Goal: Information Seeking & Learning: Compare options

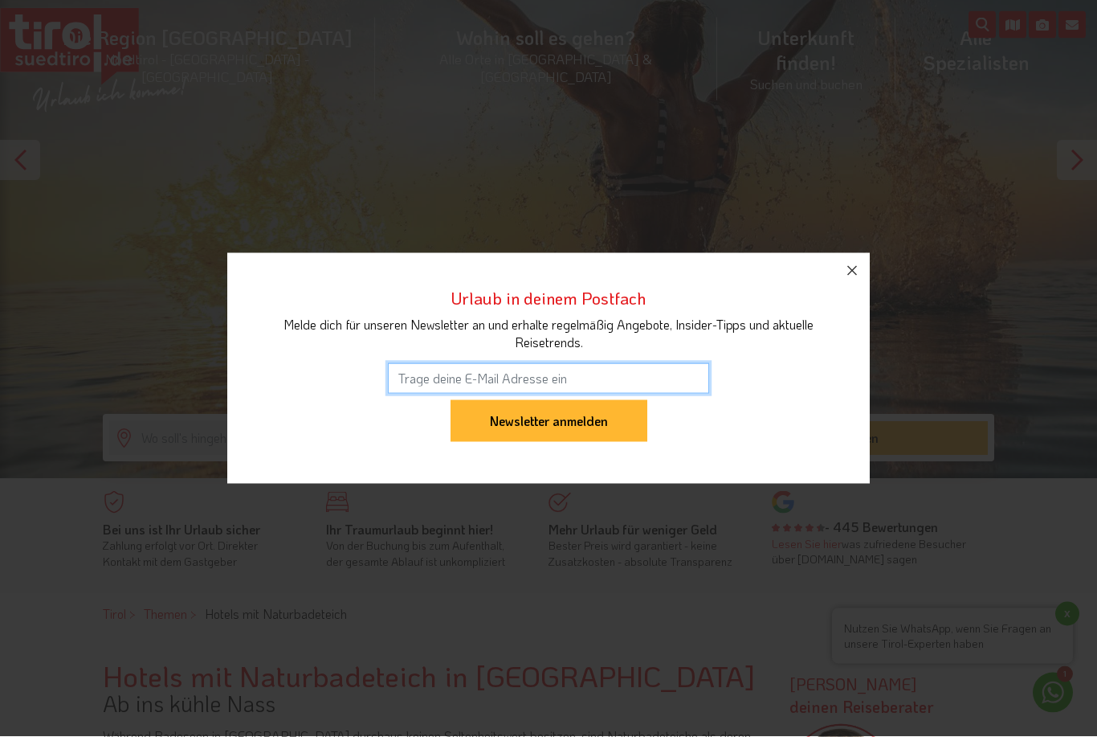
scroll to position [202, 0]
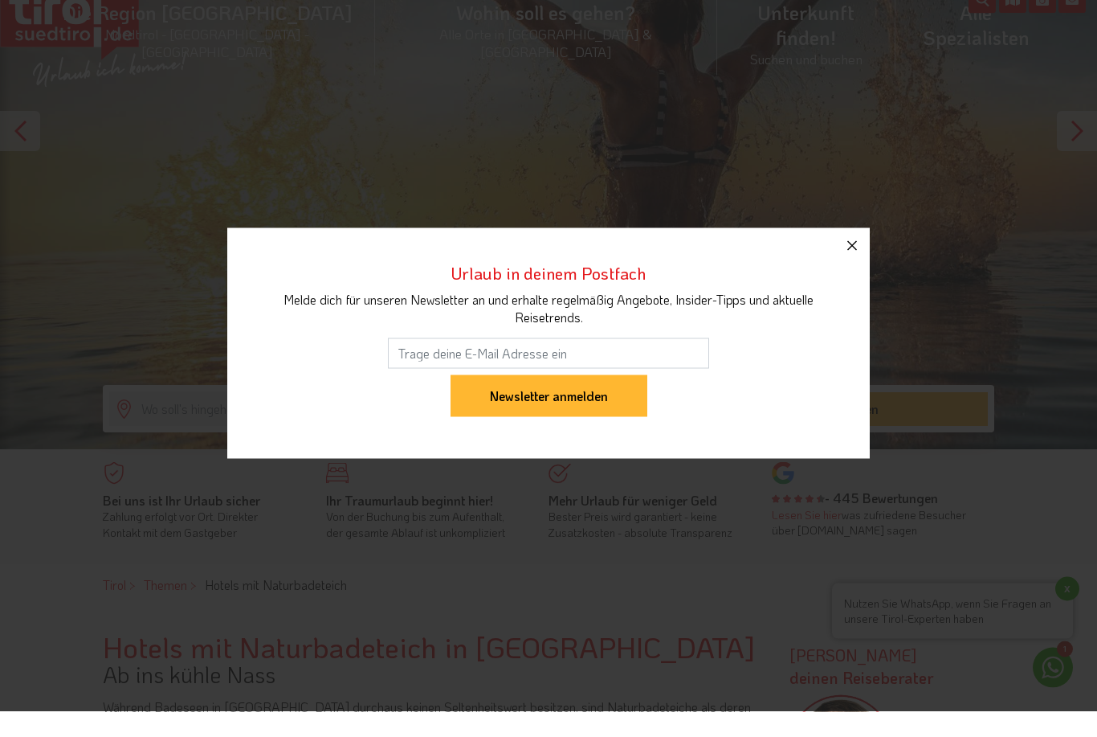
click at [844, 276] on icon "button" at bounding box center [852, 270] width 19 height 19
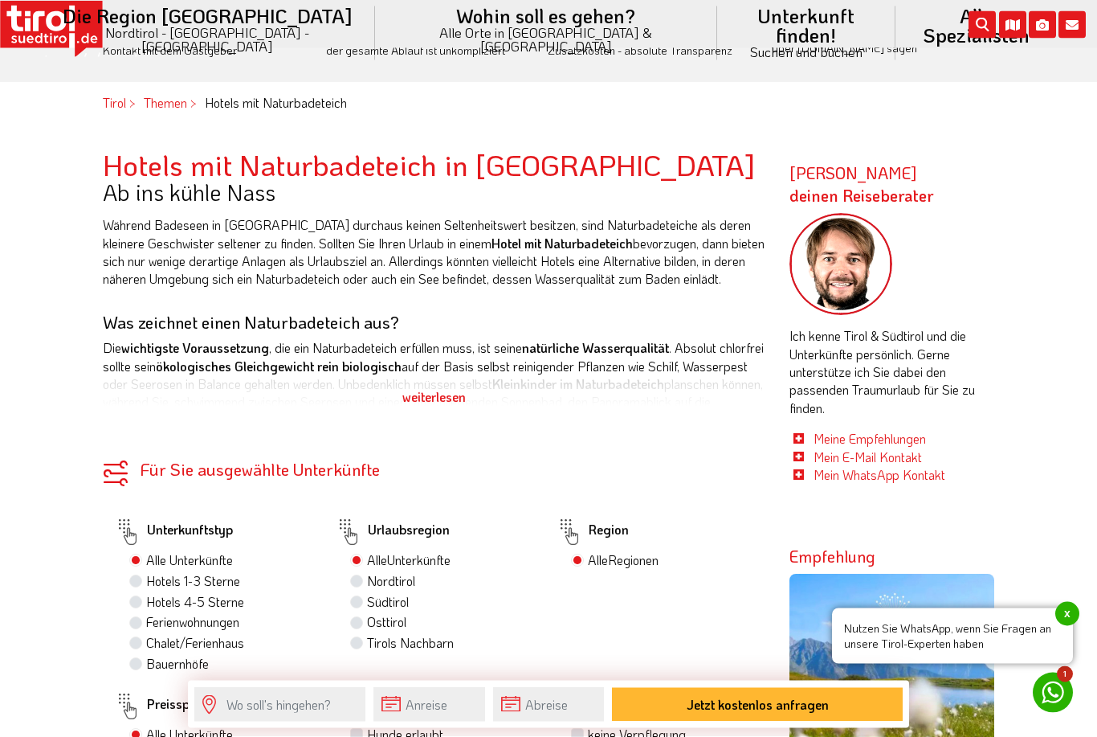
scroll to position [708, 0]
click at [460, 398] on div "weiterlesen" at bounding box center [434, 397] width 663 height 40
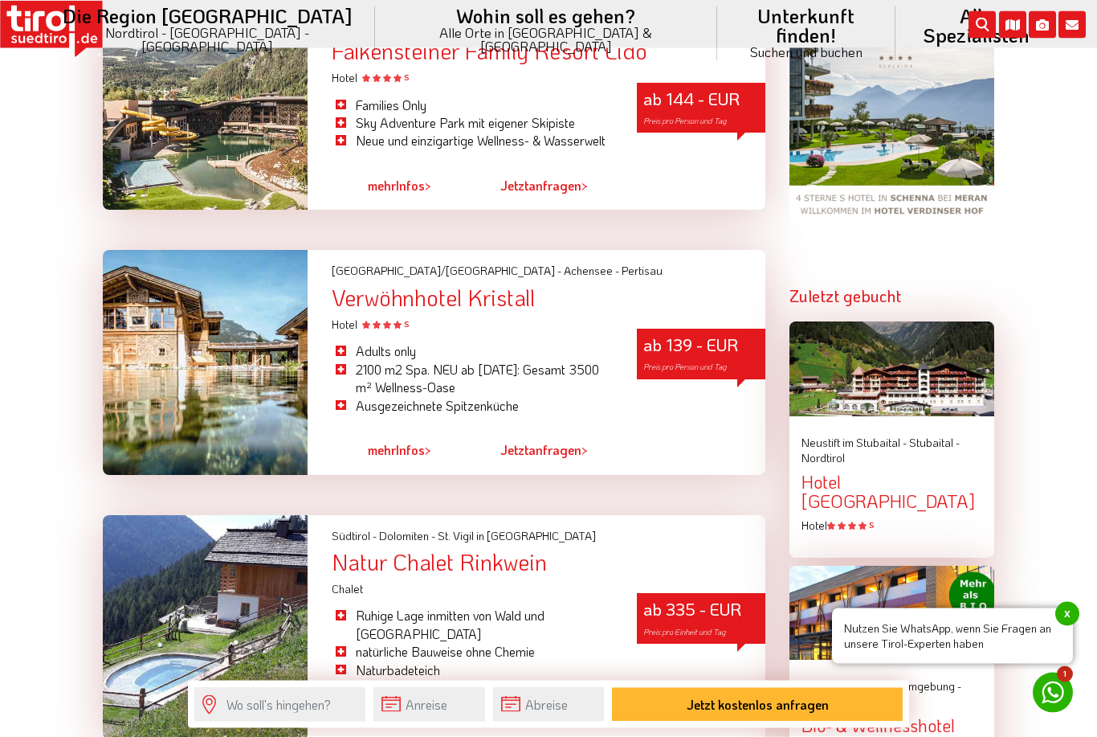
scroll to position [1697, 0]
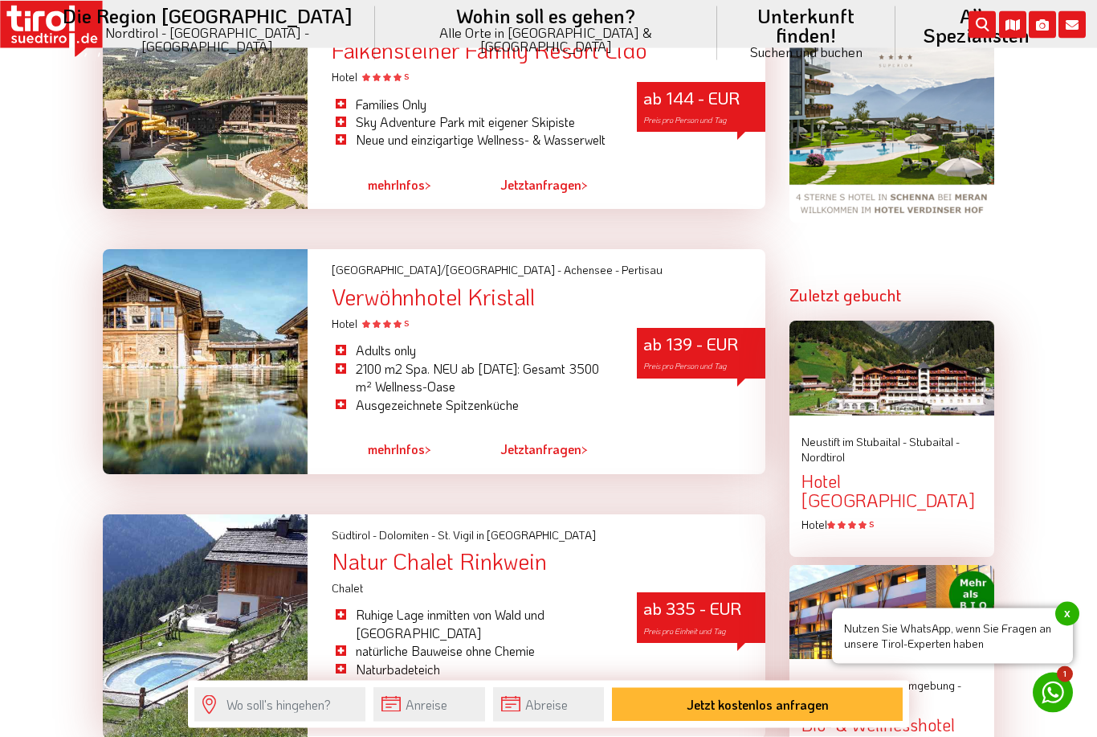
click at [418, 468] on link "mehr Infos >" at bounding box center [399, 449] width 63 height 37
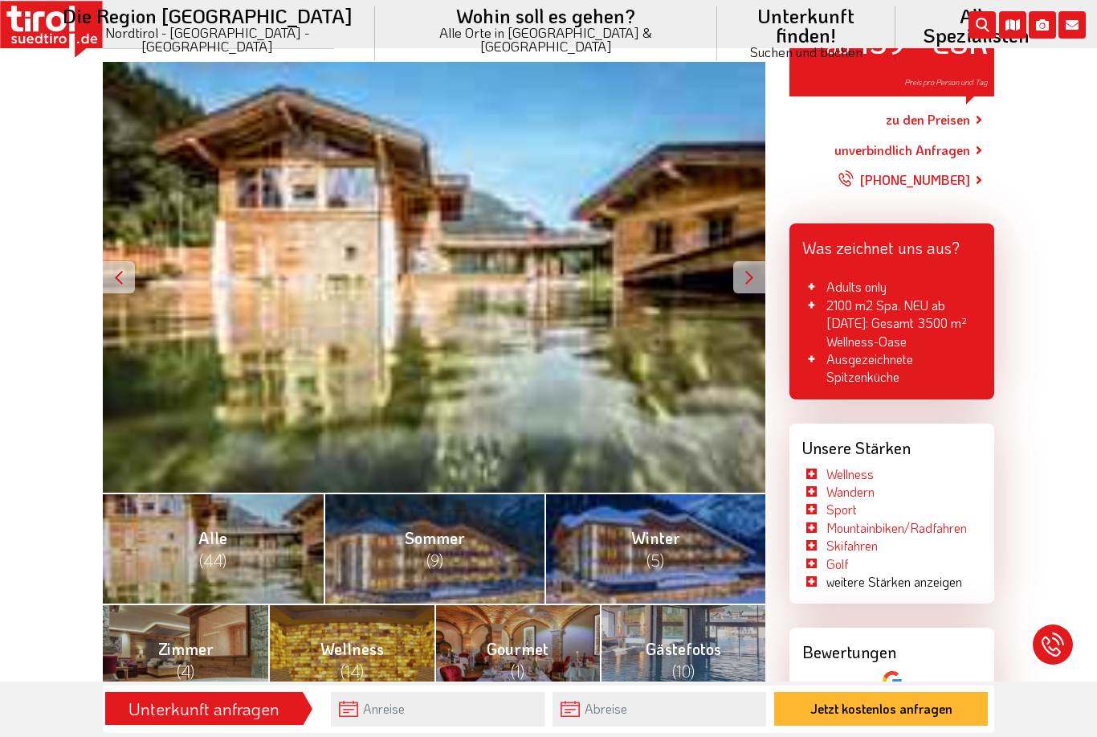
scroll to position [252, 0]
click at [743, 281] on div at bounding box center [749, 276] width 32 height 32
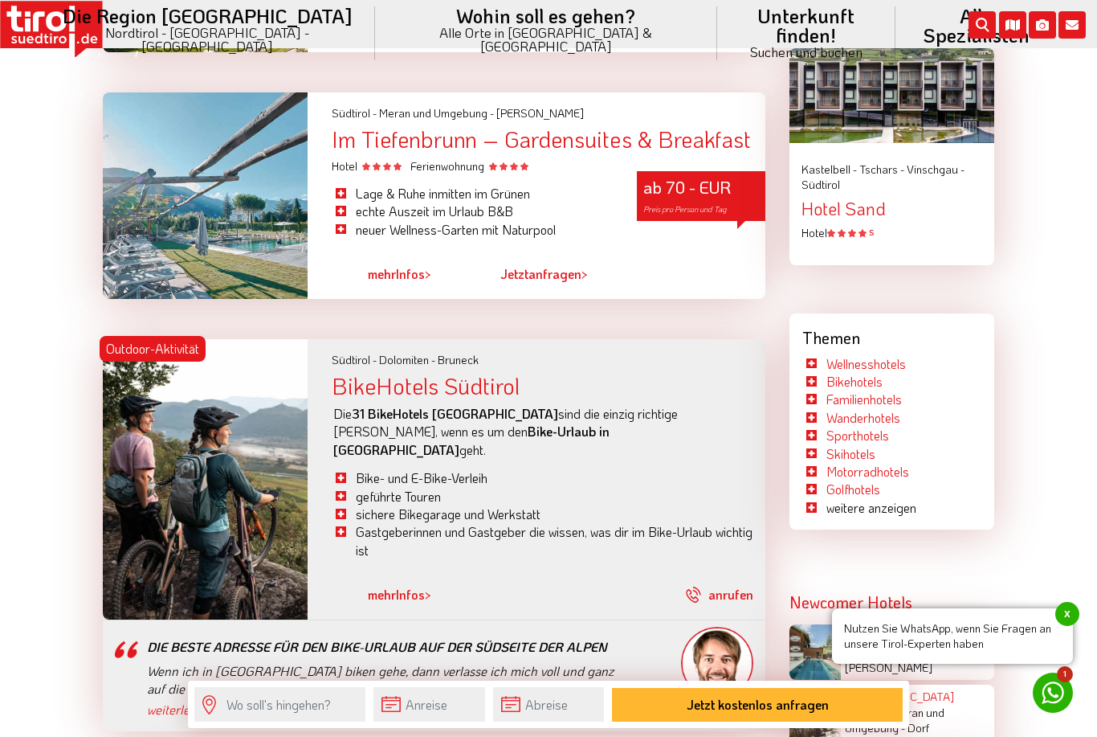
click at [402, 292] on link "mehr Infos >" at bounding box center [399, 273] width 63 height 37
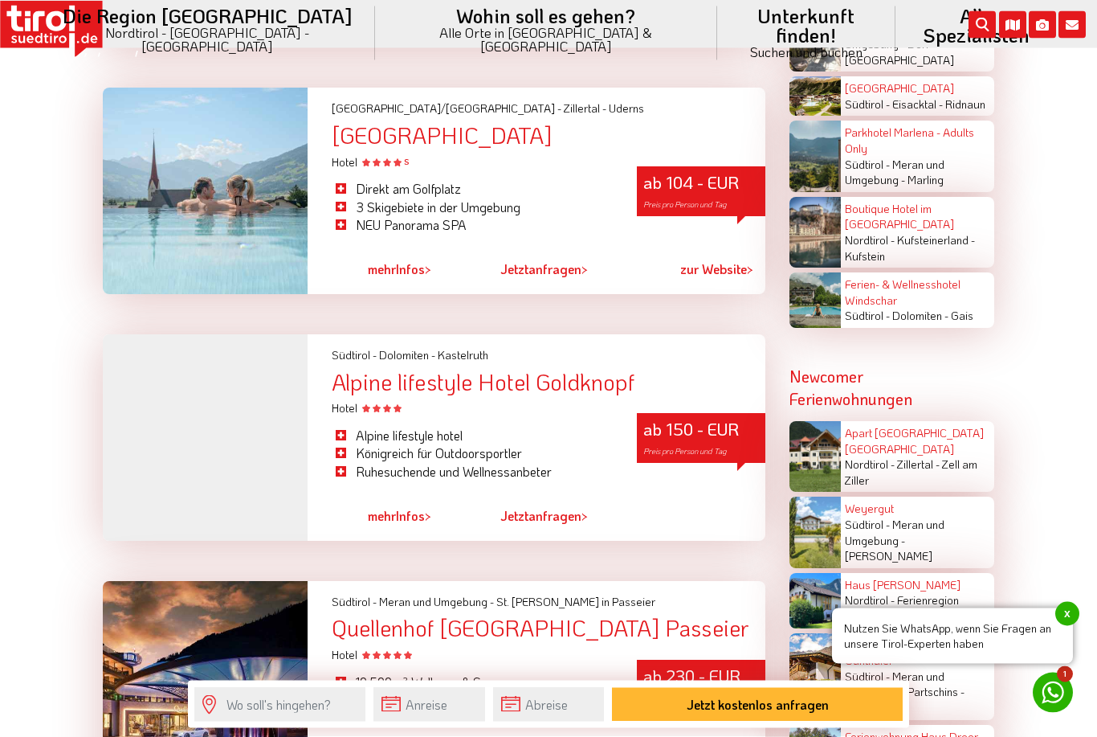
scroll to position [2485, 0]
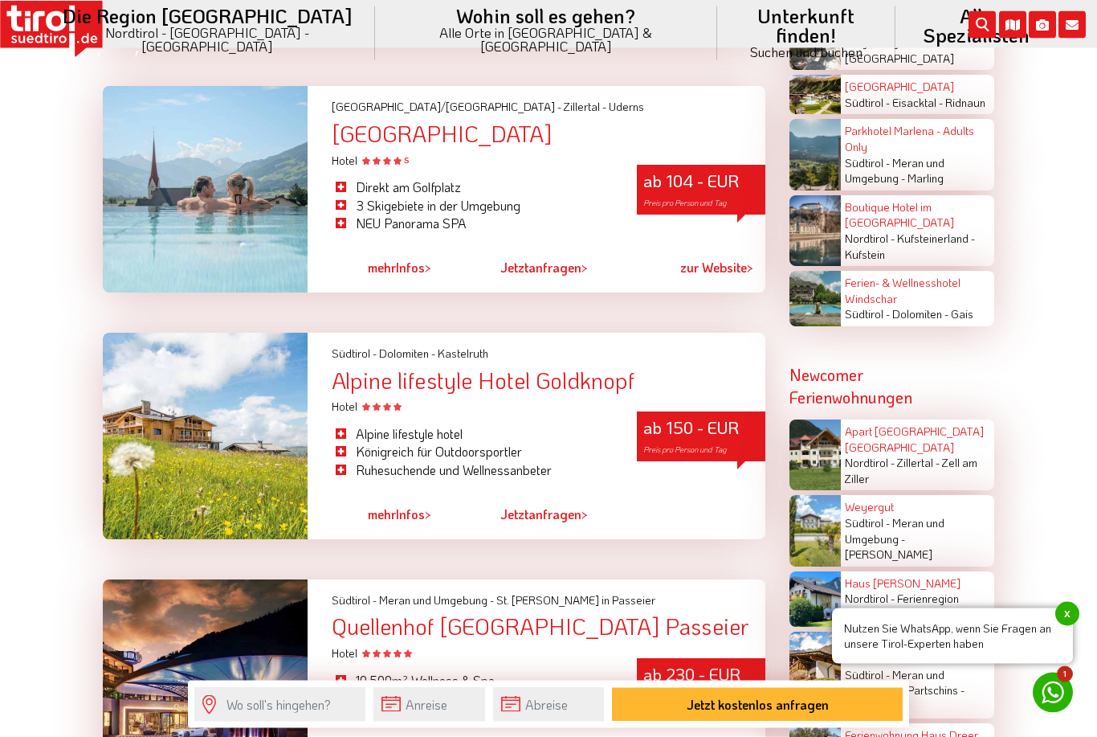
click at [425, 514] on span ">" at bounding box center [428, 514] width 6 height 17
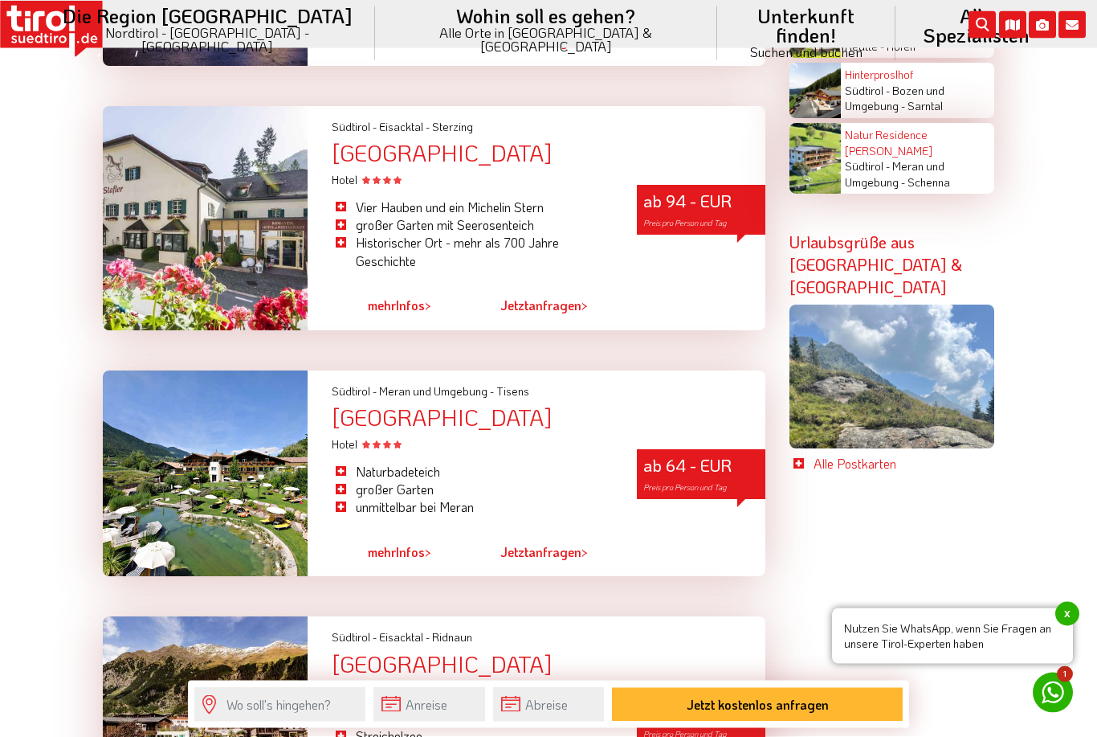
scroll to position [3206, 0]
click at [382, 543] on span "mehr" at bounding box center [382, 551] width 28 height 17
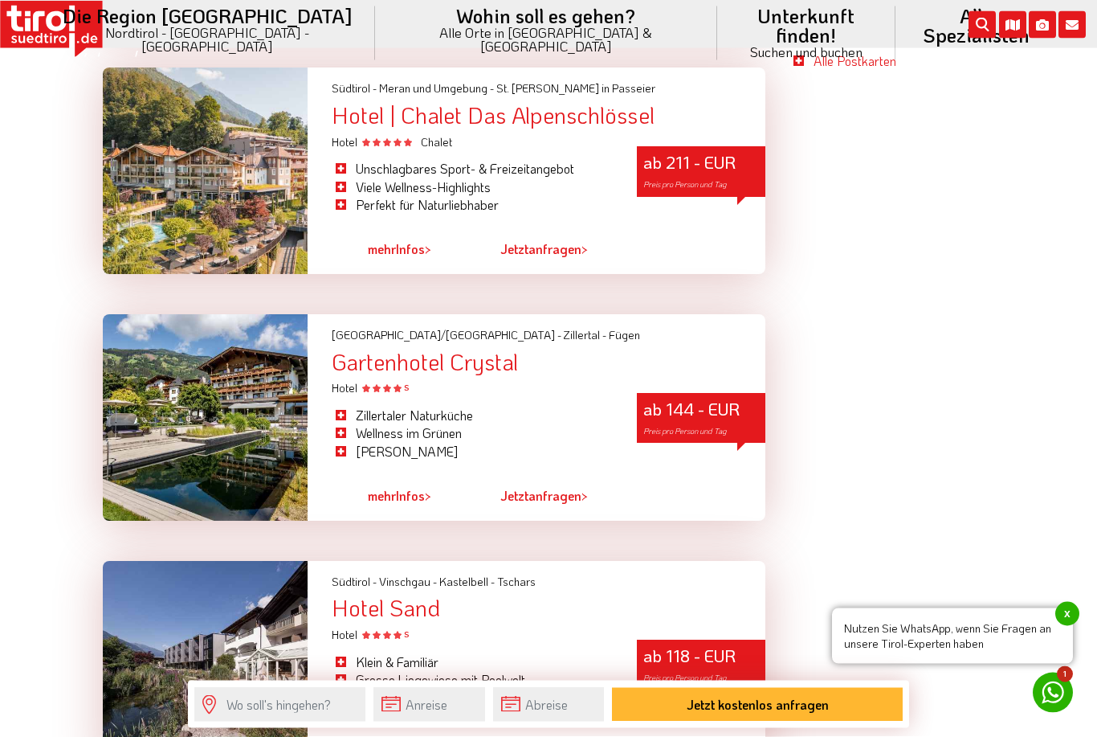
scroll to position [4265, 0]
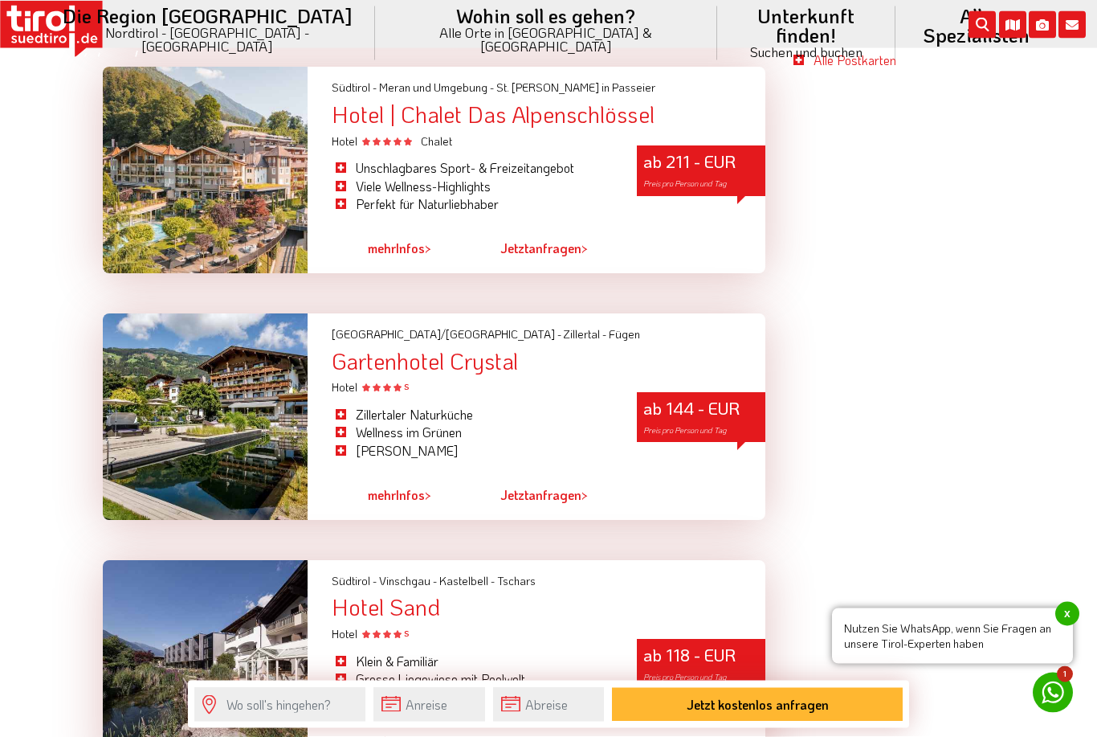
click at [414, 477] on link "mehr Infos >" at bounding box center [399, 495] width 63 height 37
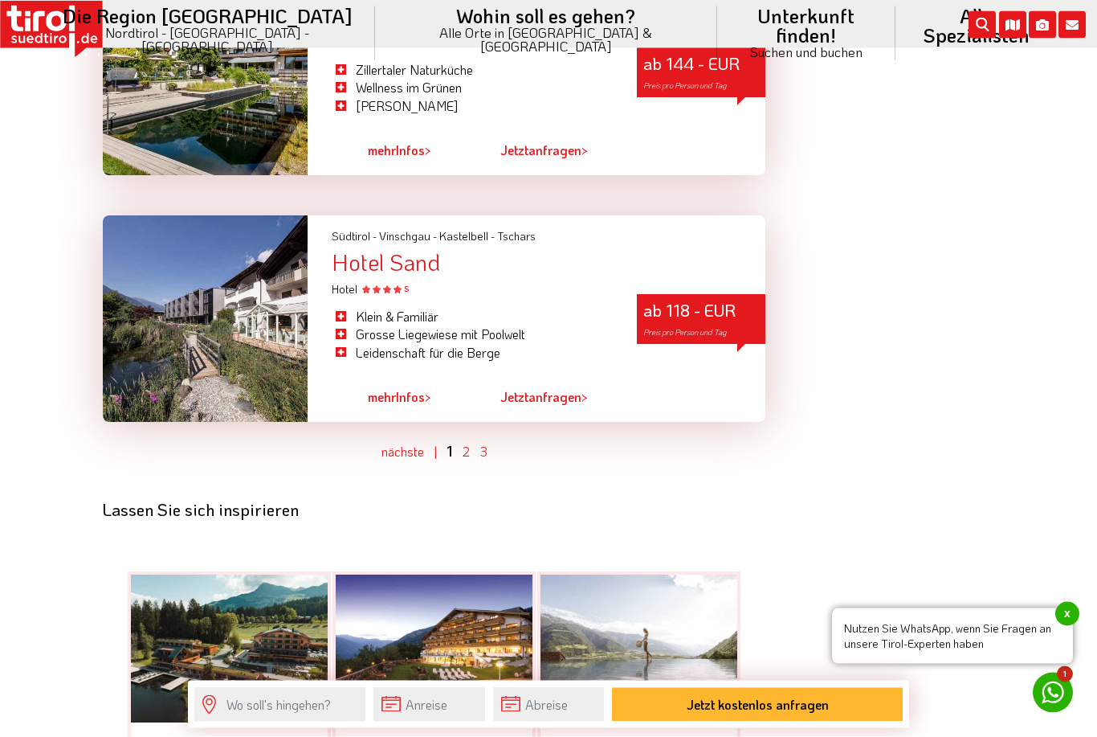
scroll to position [4615, 0]
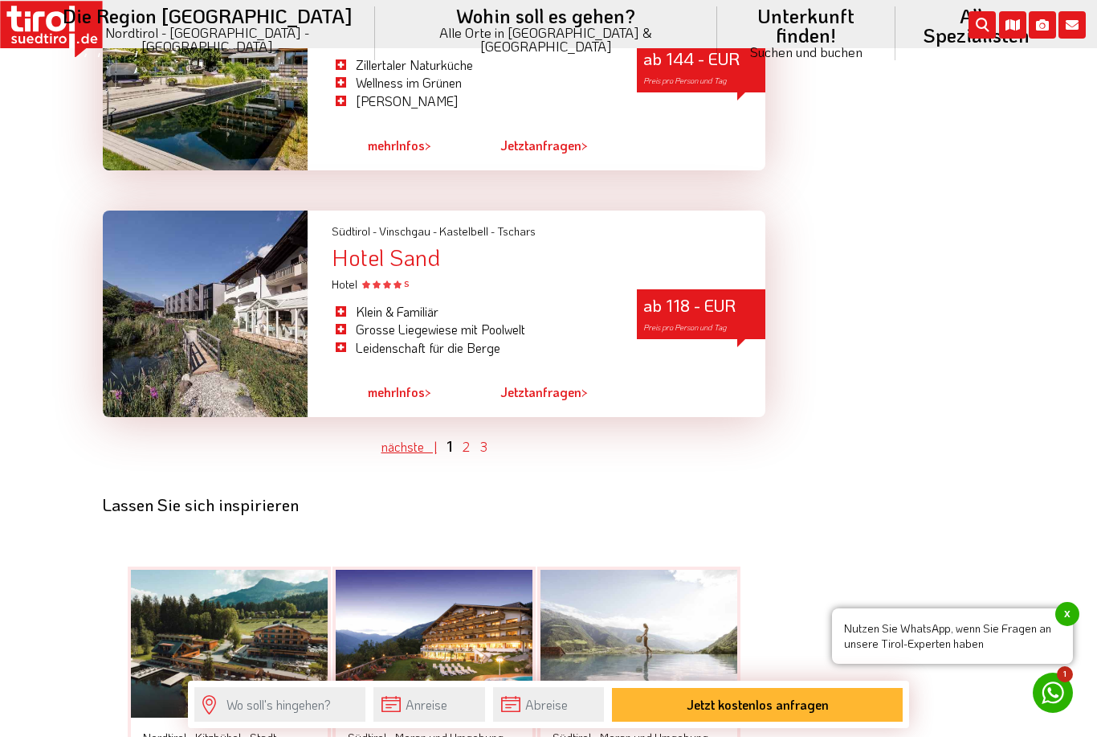
click at [404, 438] on link "nächste |" at bounding box center [409, 446] width 55 height 17
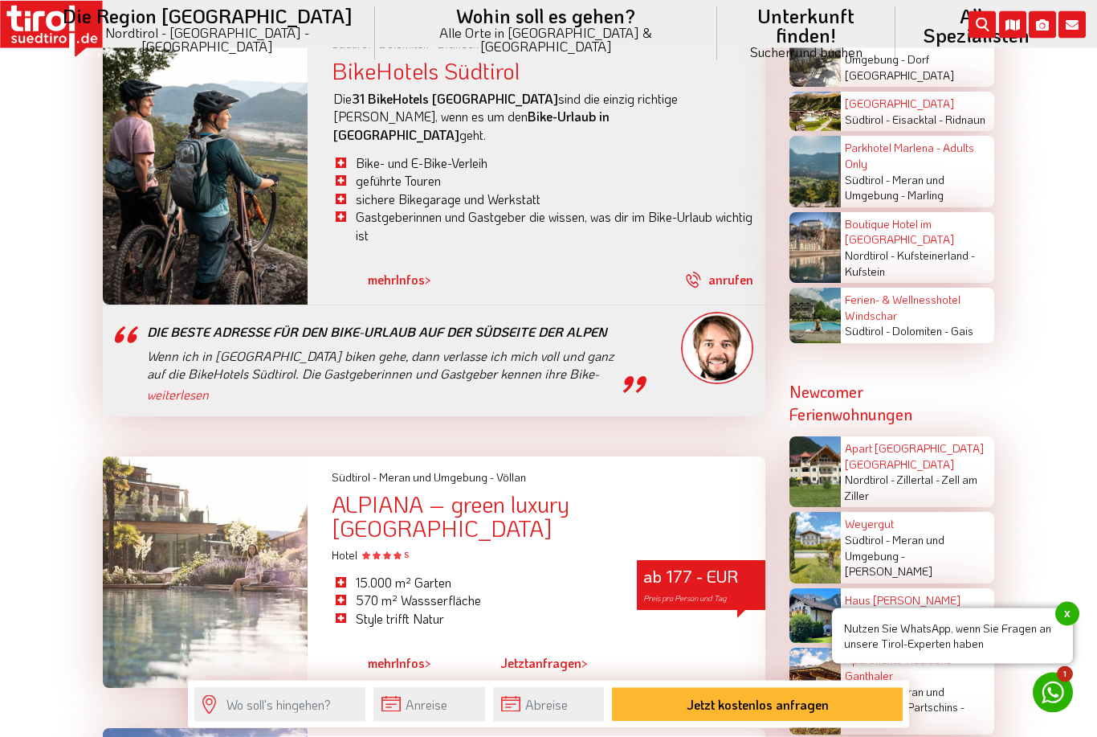
scroll to position [3127, 0]
click at [417, 643] on link "mehr Infos >" at bounding box center [399, 661] width 63 height 37
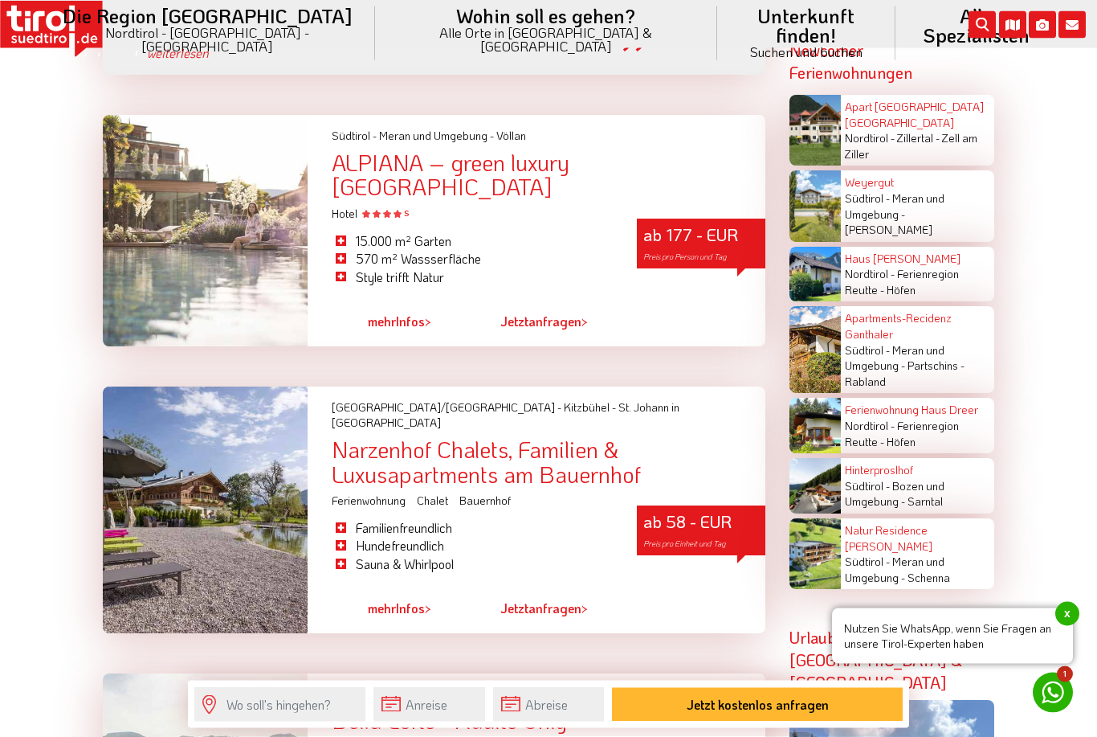
scroll to position [3467, 0]
click at [408, 590] on link "mehr Infos >" at bounding box center [399, 608] width 63 height 37
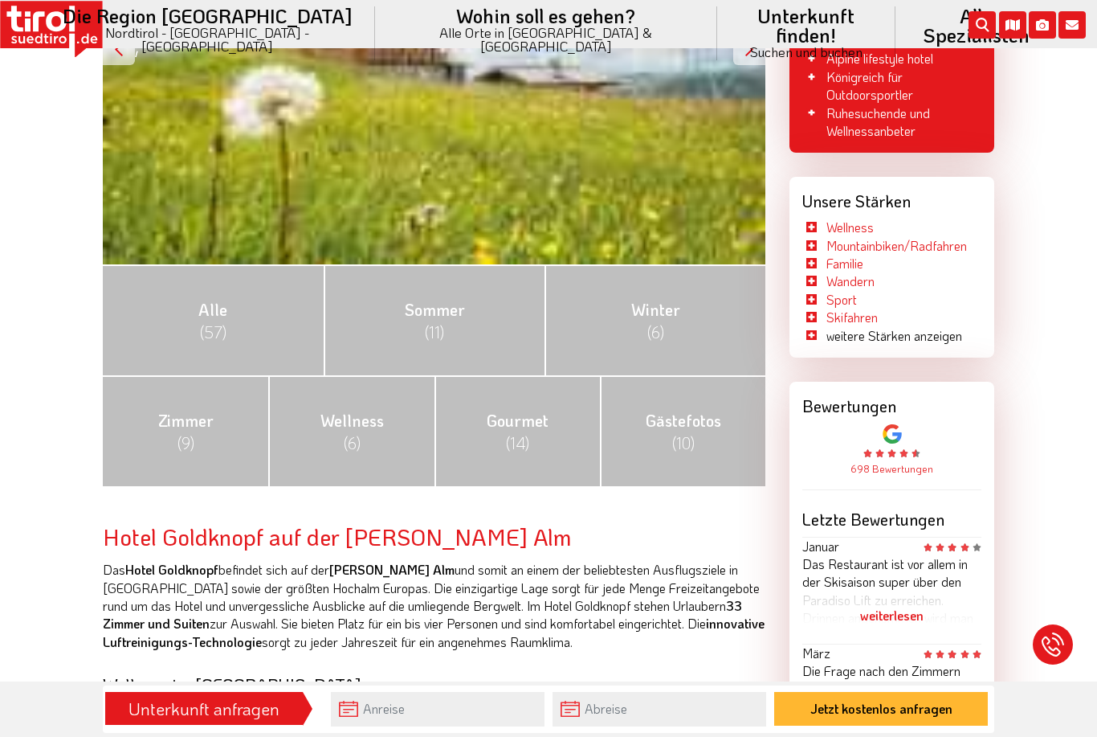
scroll to position [475, 0]
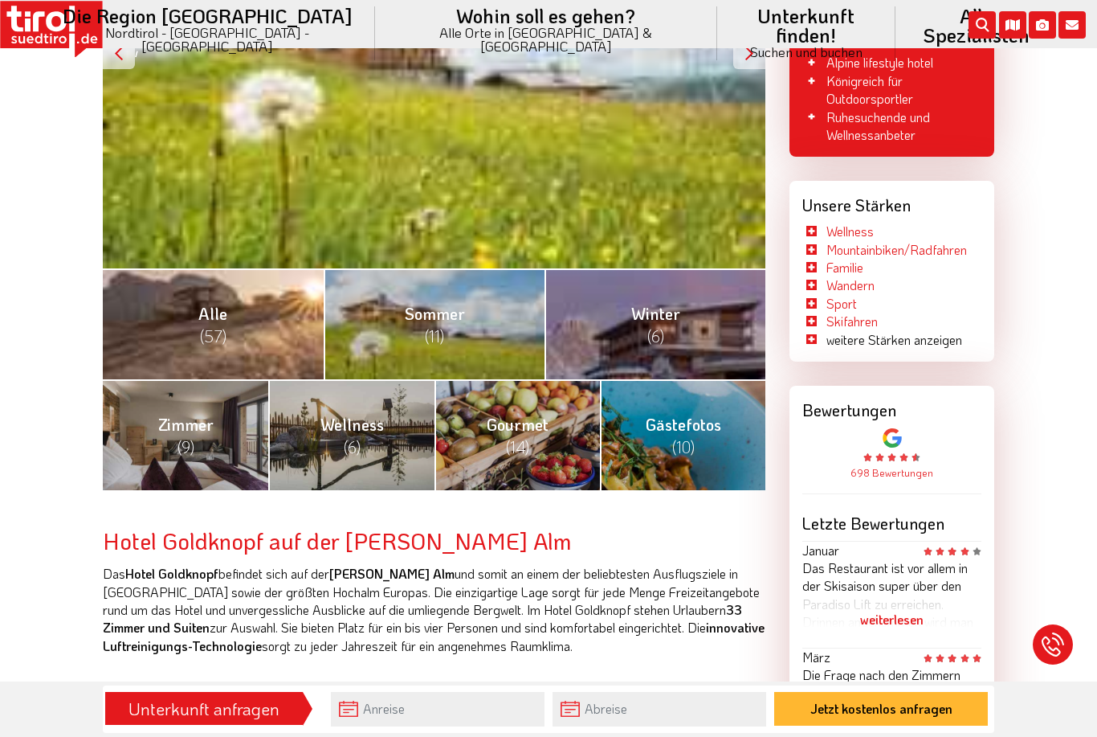
click at [252, 351] on link "Alle (57)" at bounding box center [213, 323] width 221 height 111
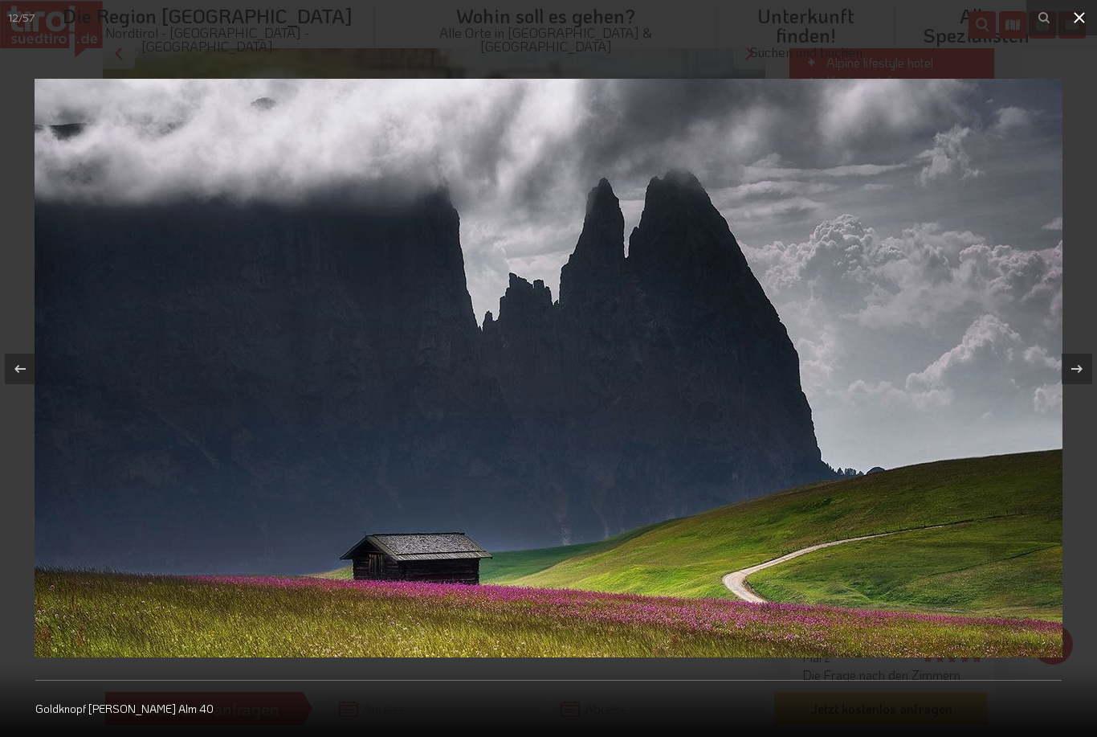
click at [1073, 31] on button at bounding box center [1079, 17] width 35 height 35
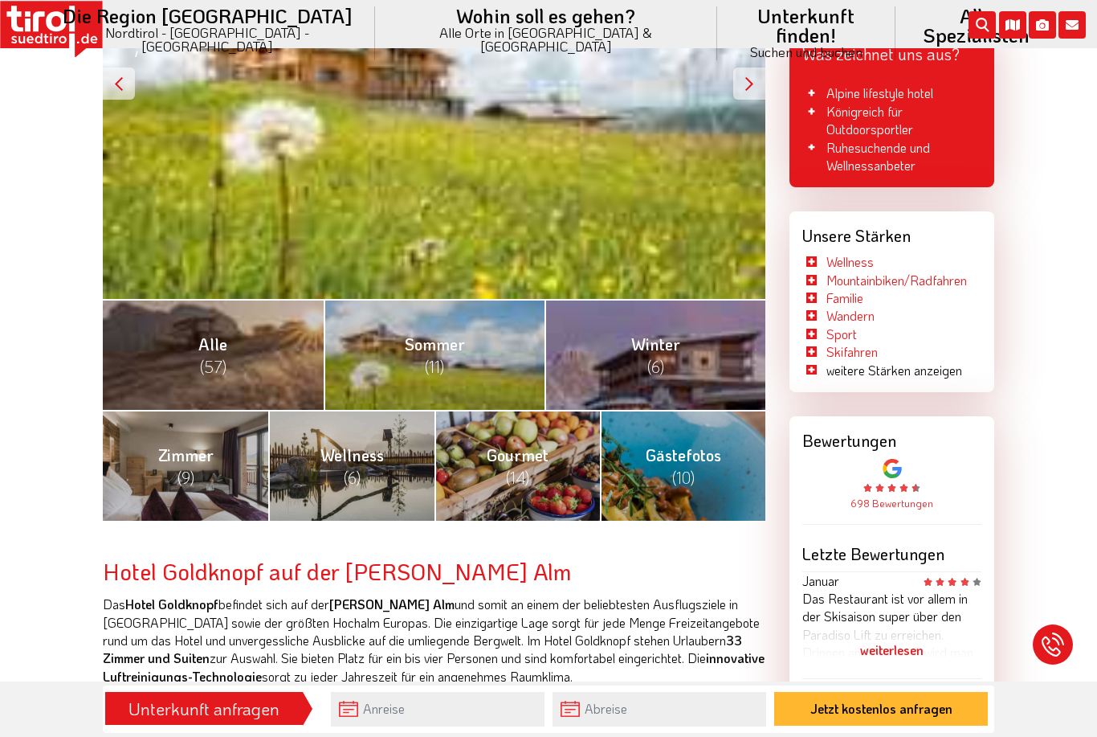
scroll to position [441, 0]
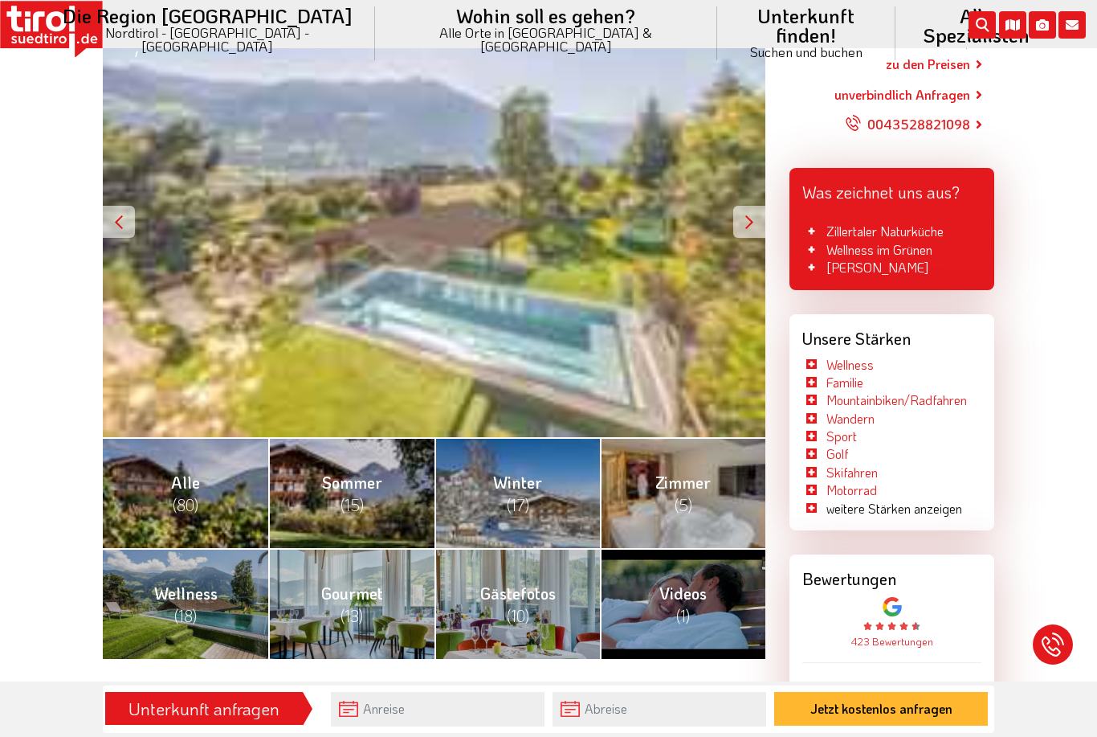
scroll to position [308, 0]
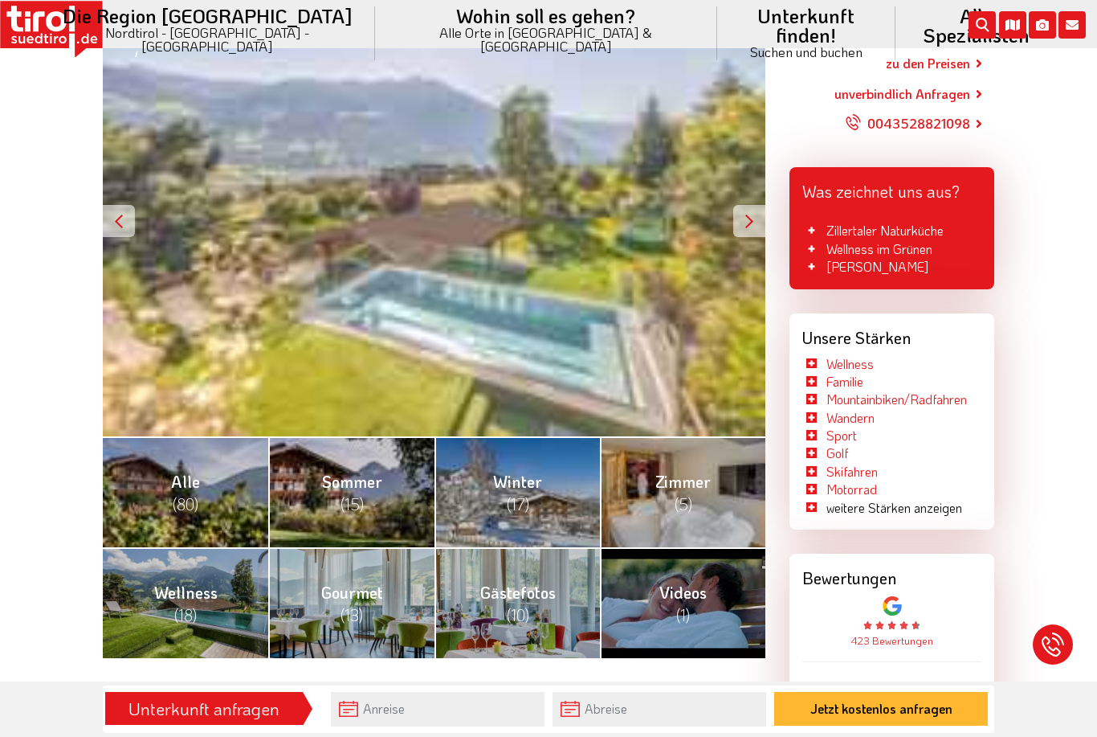
click at [748, 213] on div at bounding box center [749, 221] width 32 height 32
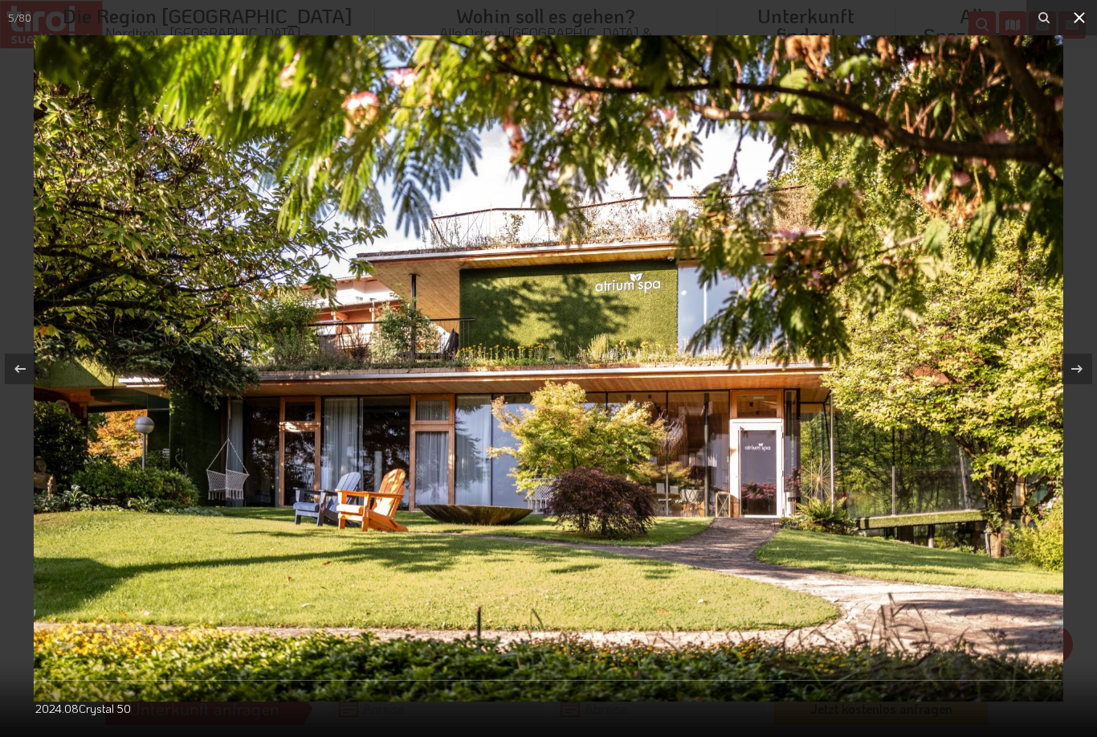
click at [1071, 33] on button at bounding box center [1079, 17] width 35 height 35
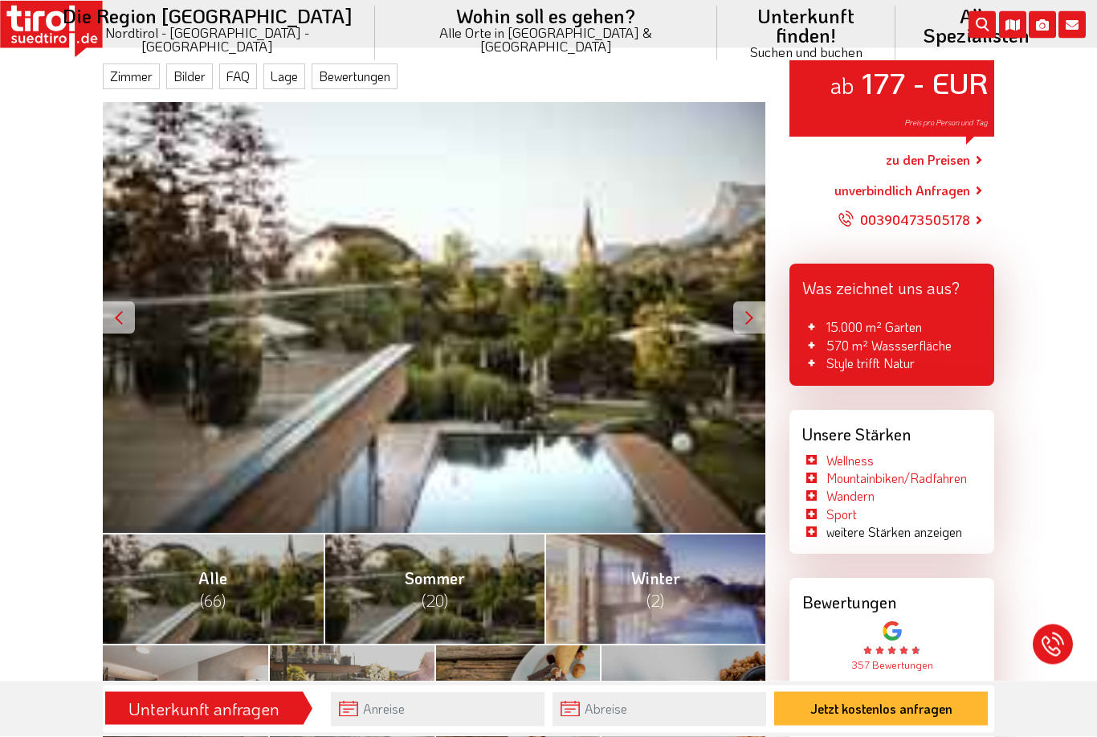
click at [753, 310] on div at bounding box center [749, 318] width 32 height 32
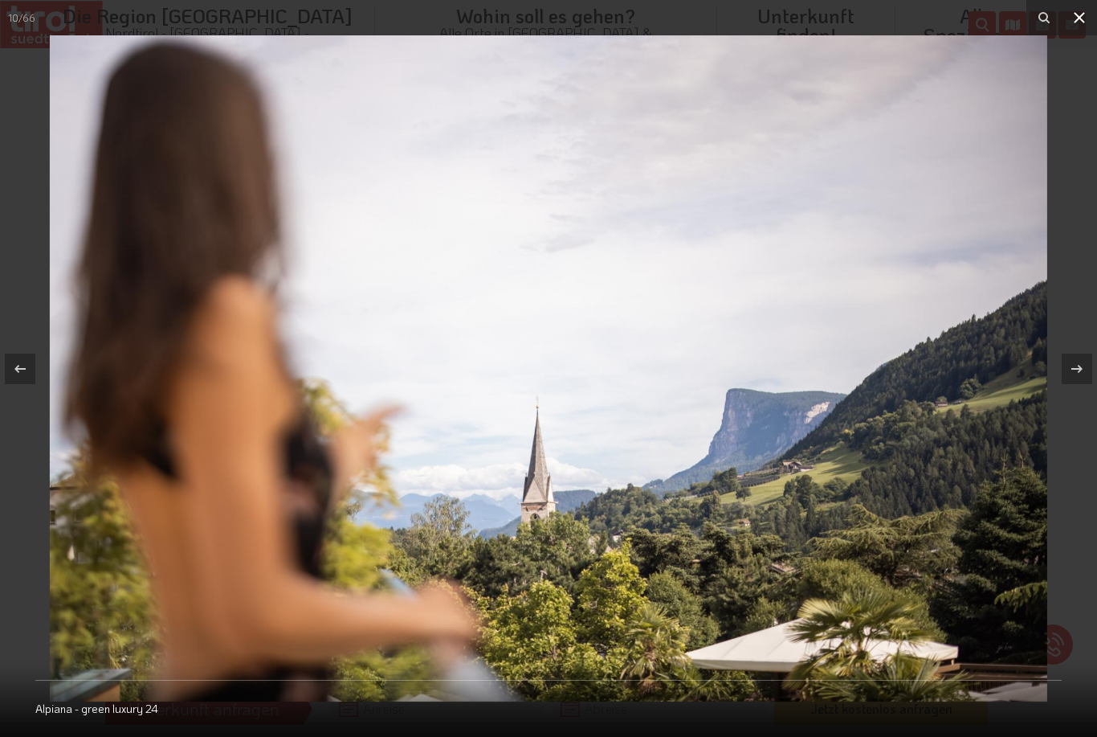
click at [1088, 21] on icon at bounding box center [1079, 17] width 19 height 19
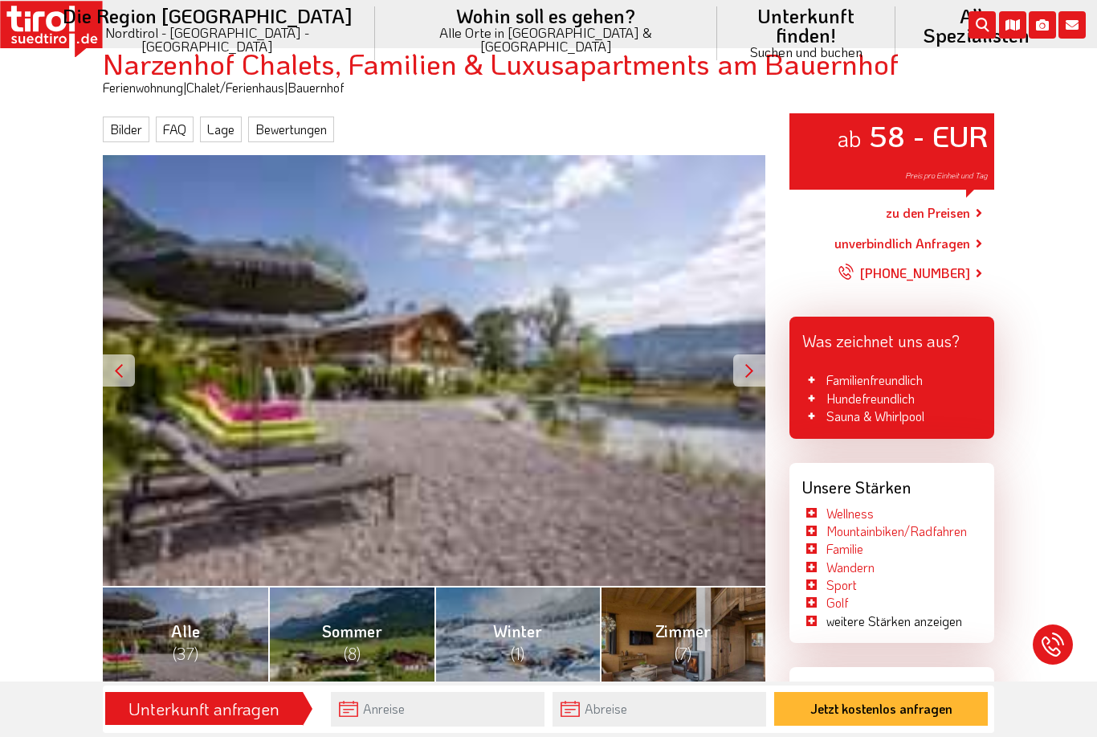
scroll to position [157, 0]
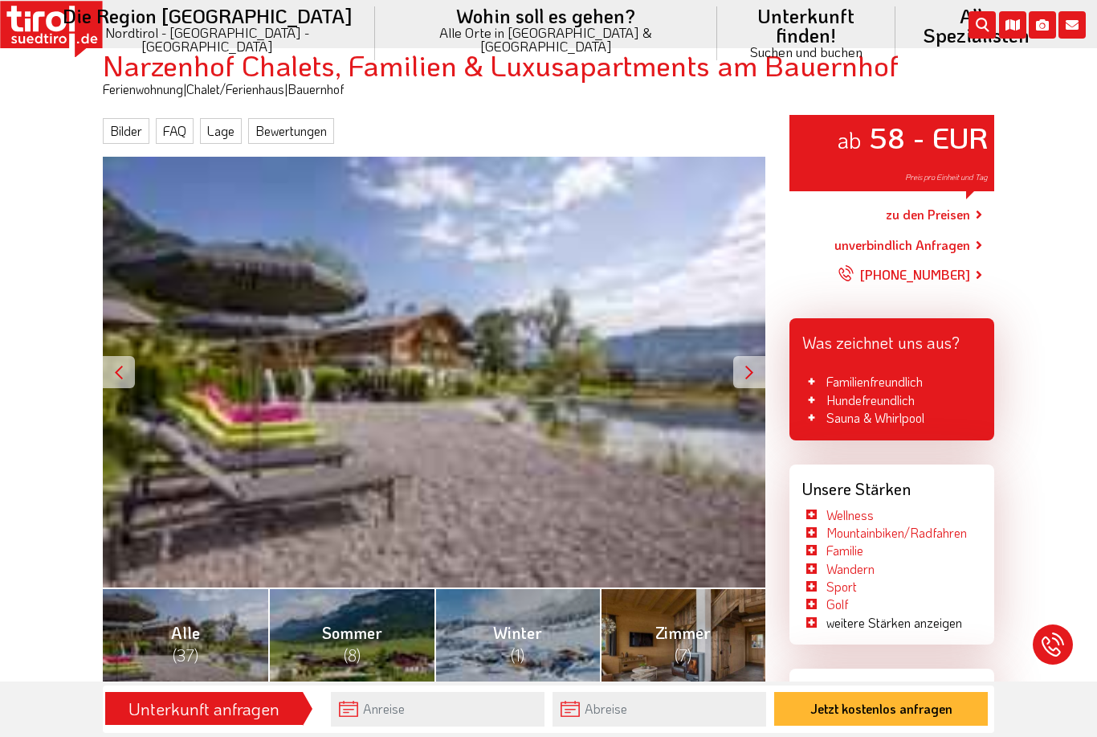
click at [668, 438] on div "ab 58 - EUR Preis pro Einheit und Tag" at bounding box center [434, 372] width 663 height 431
click at [742, 376] on div at bounding box center [749, 372] width 32 height 32
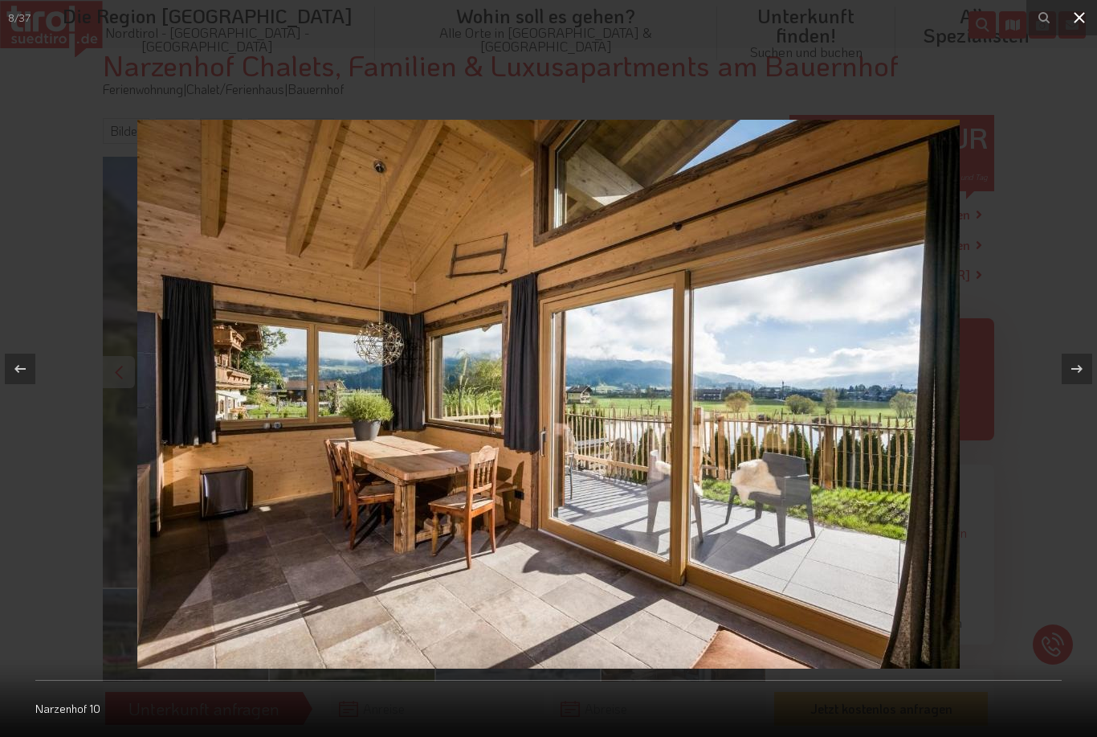
click at [1079, 31] on button at bounding box center [1079, 17] width 35 height 35
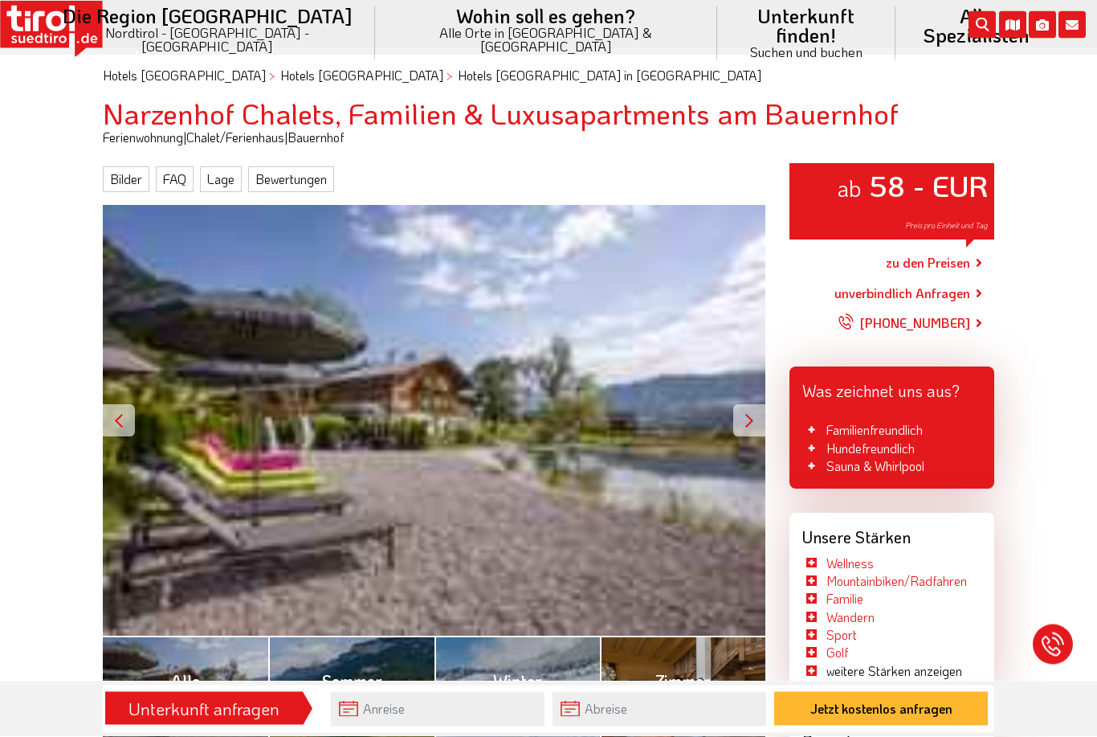
scroll to position [107, 0]
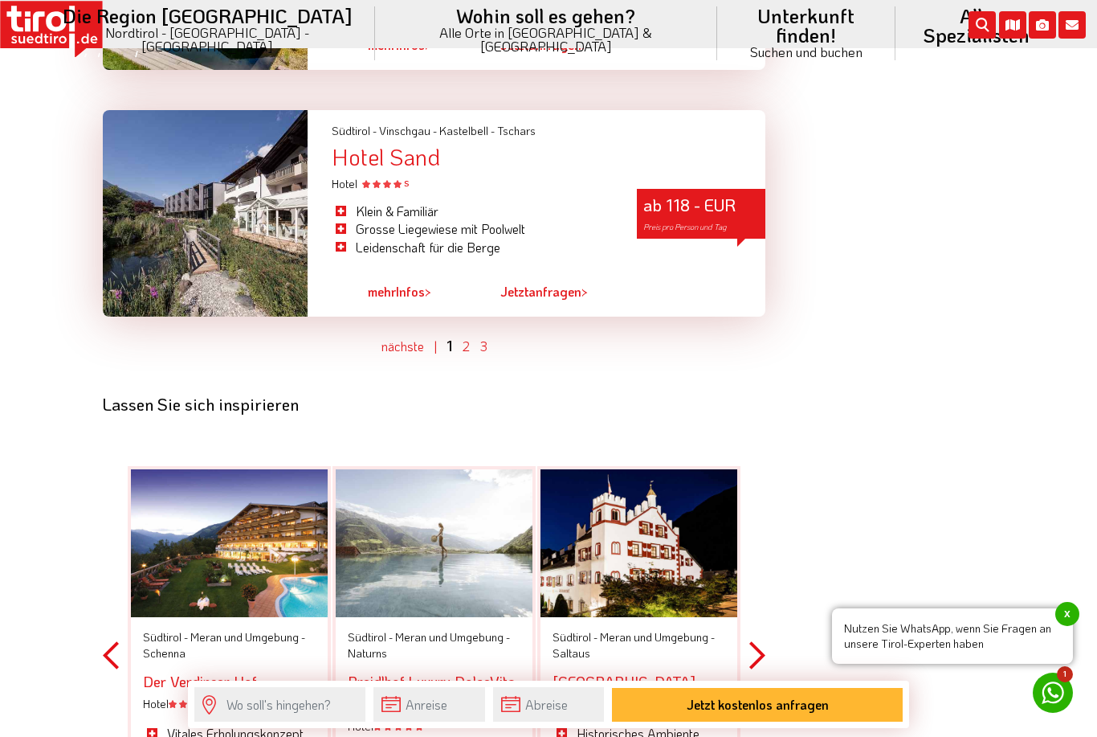
scroll to position [4723, 0]
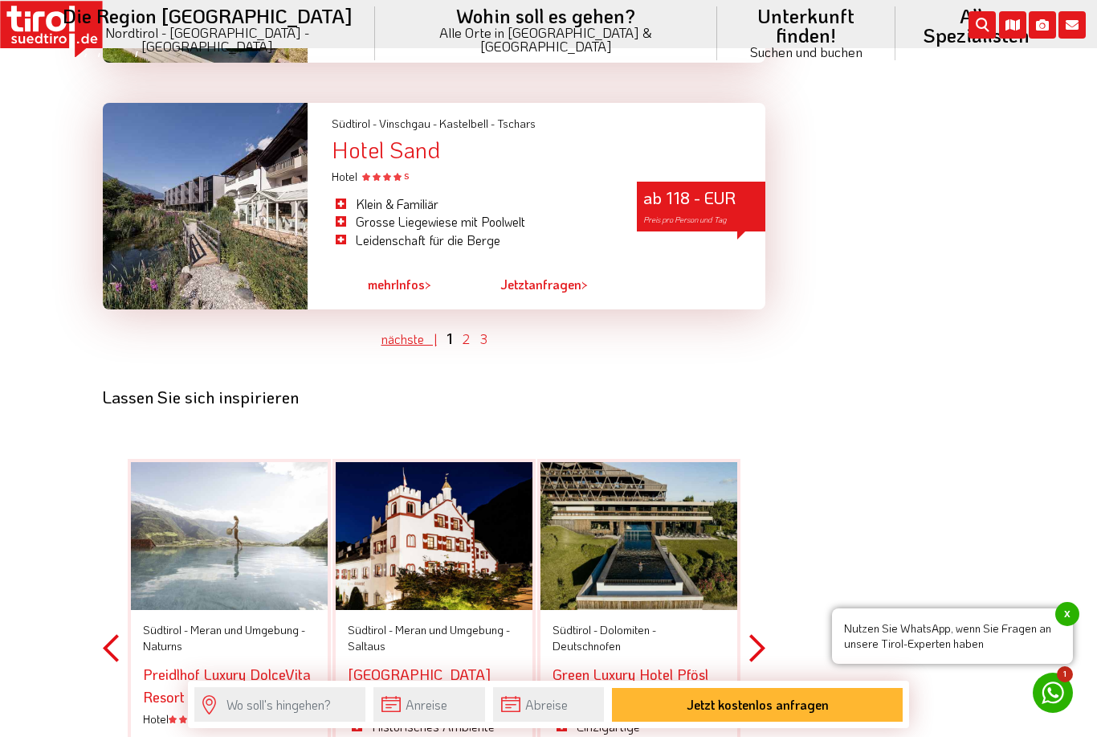
click at [407, 330] on link "nächste |" at bounding box center [409, 338] width 55 height 17
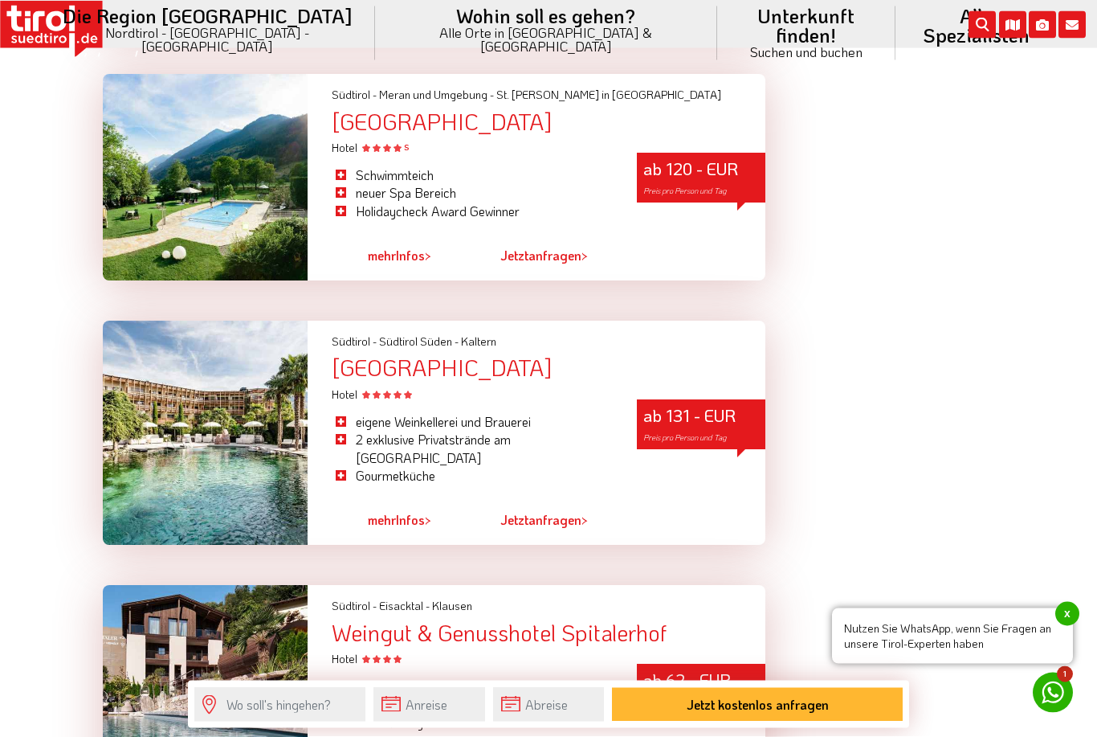
scroll to position [3797, 0]
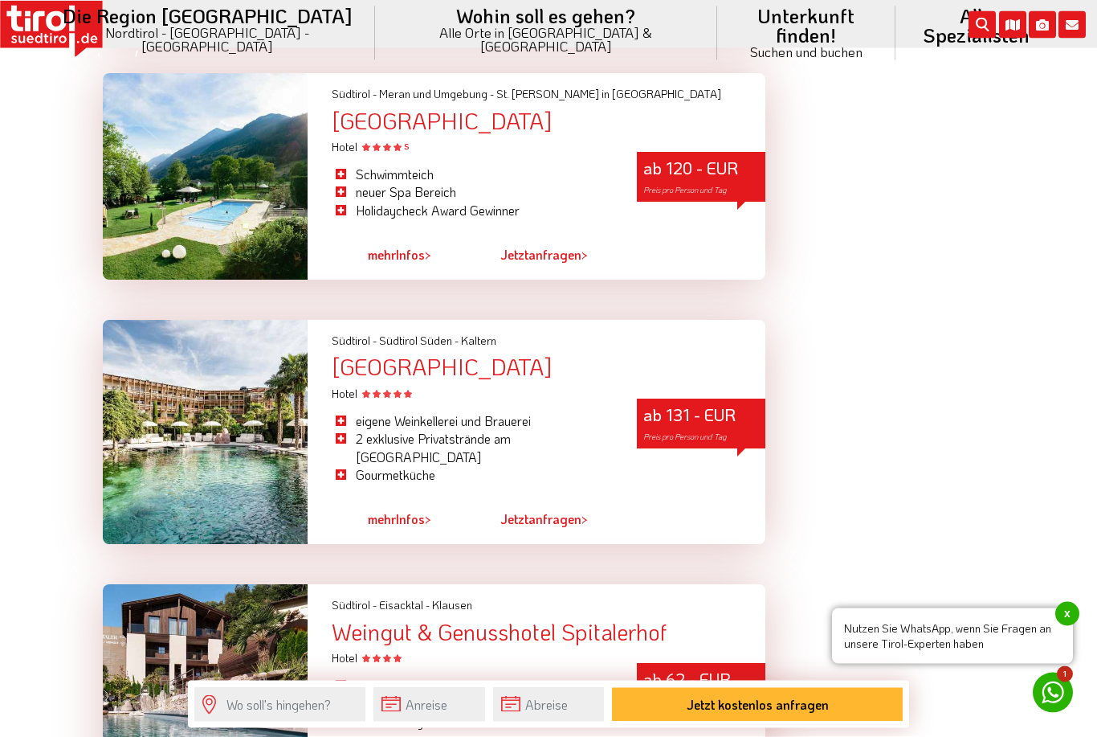
click at [409, 501] on link "mehr Infos >" at bounding box center [399, 519] width 63 height 37
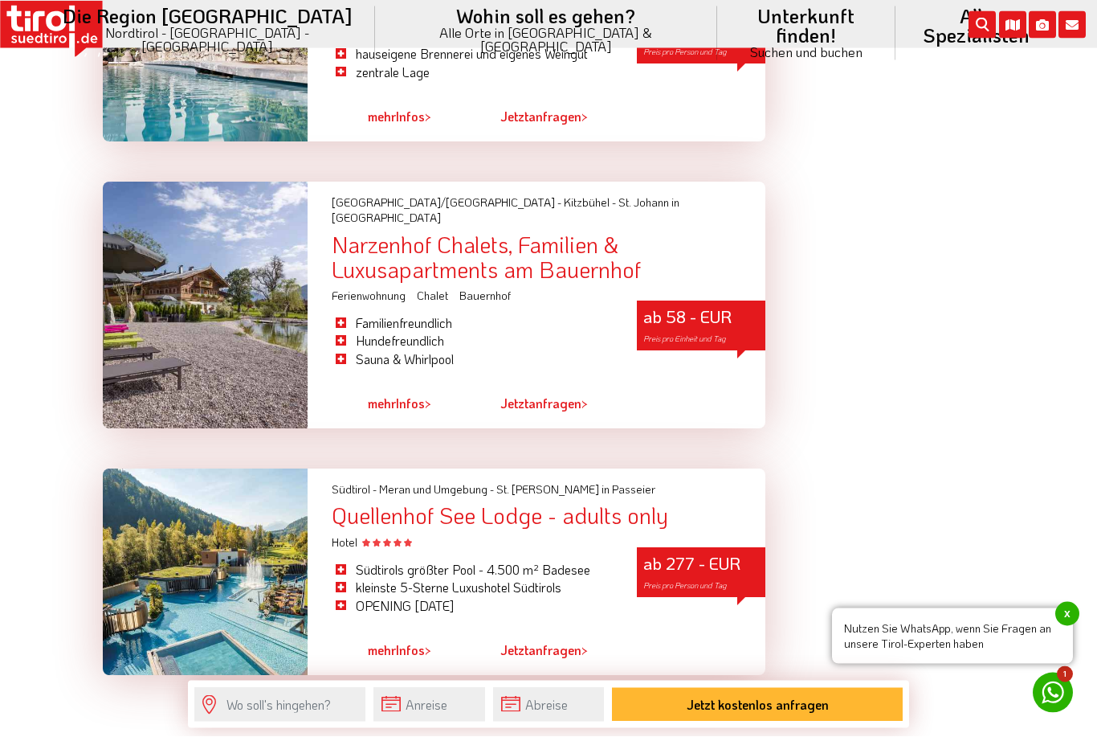
scroll to position [4474, 0]
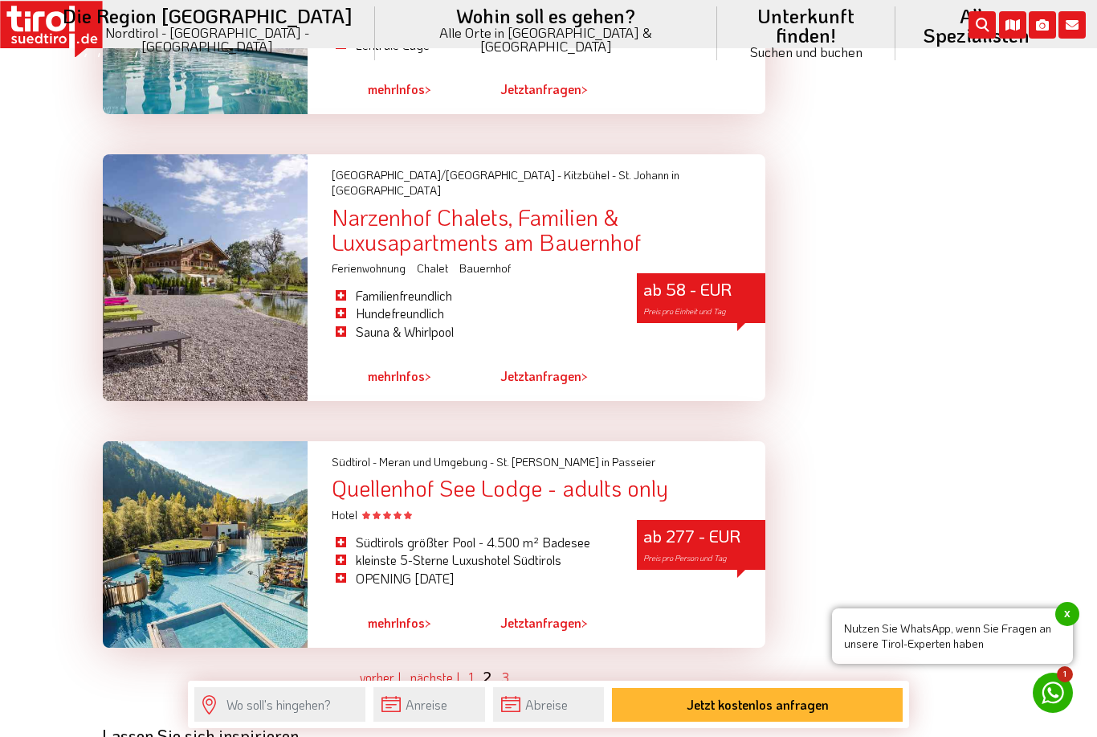
click at [439, 668] on link "nächste |" at bounding box center [434, 676] width 49 height 17
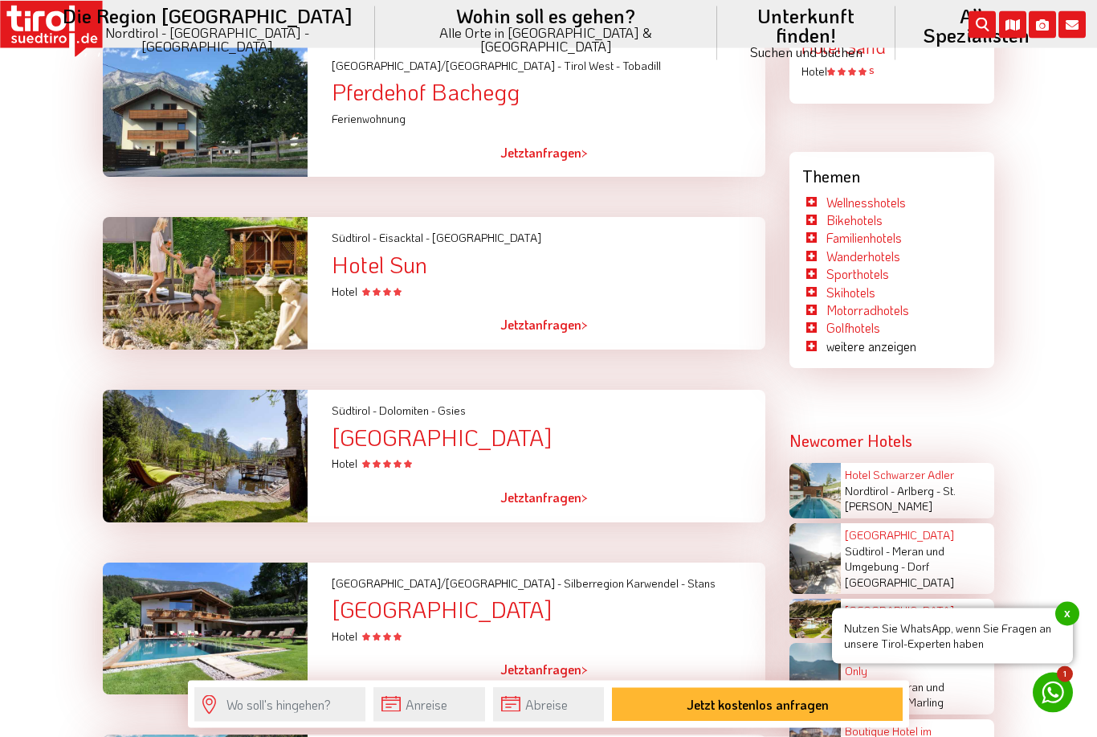
scroll to position [1967, 0]
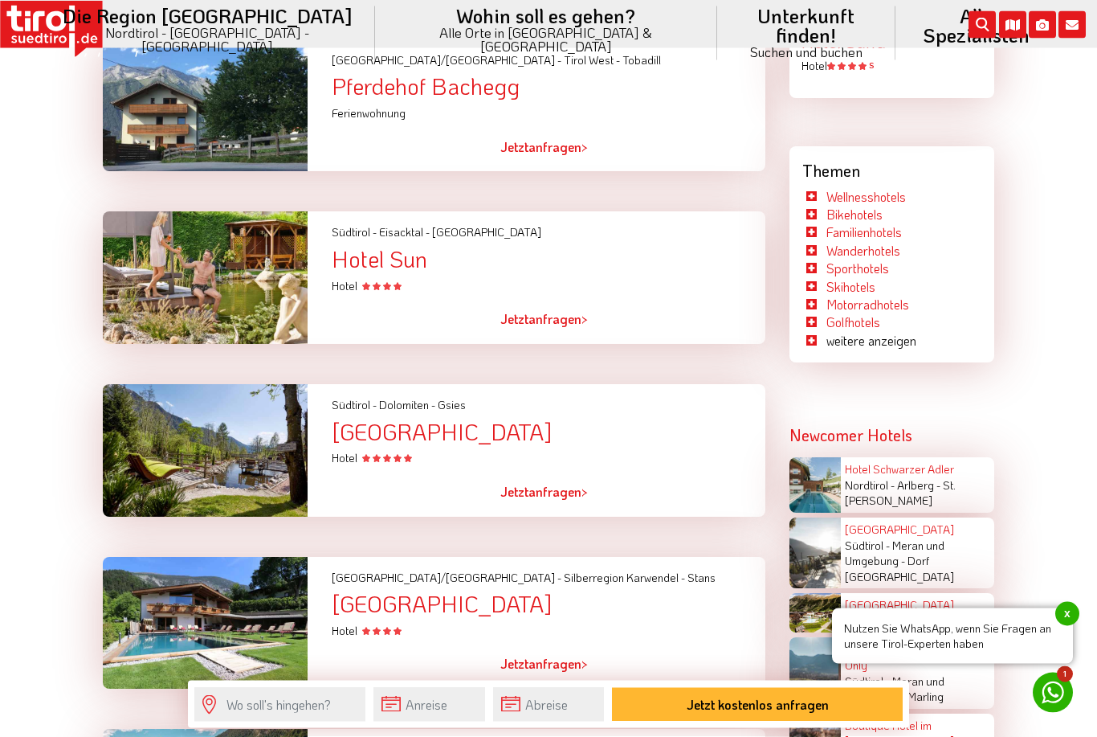
click at [610, 439] on div "Hotel Quelle Nature Spa Resort" at bounding box center [549, 432] width 434 height 25
click at [620, 436] on div "Hotel Quelle Nature Spa Resort" at bounding box center [549, 432] width 434 height 25
click at [393, 439] on div "Hotel Quelle Nature Spa Resort" at bounding box center [549, 432] width 434 height 25
click at [270, 473] on div at bounding box center [205, 451] width 229 height 133
click at [418, 439] on div "Hotel Quelle Nature Spa Resort" at bounding box center [549, 432] width 434 height 25
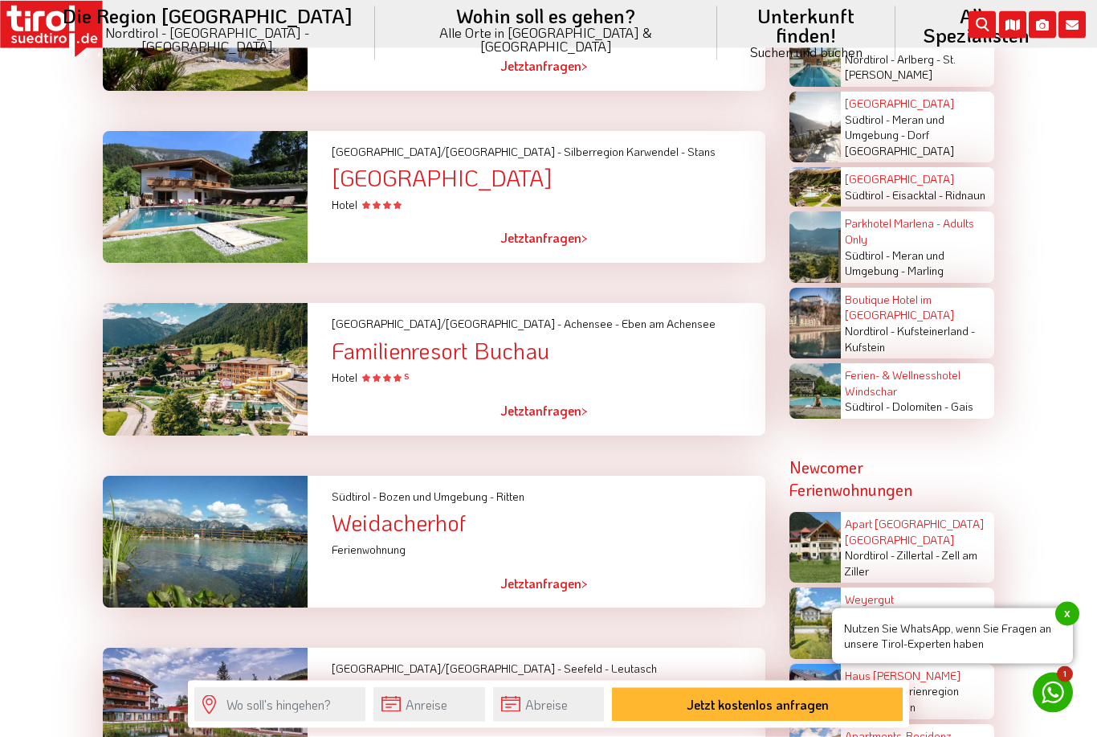
scroll to position [2394, 0]
click at [437, 520] on div "Weidacherhof" at bounding box center [549, 522] width 434 height 25
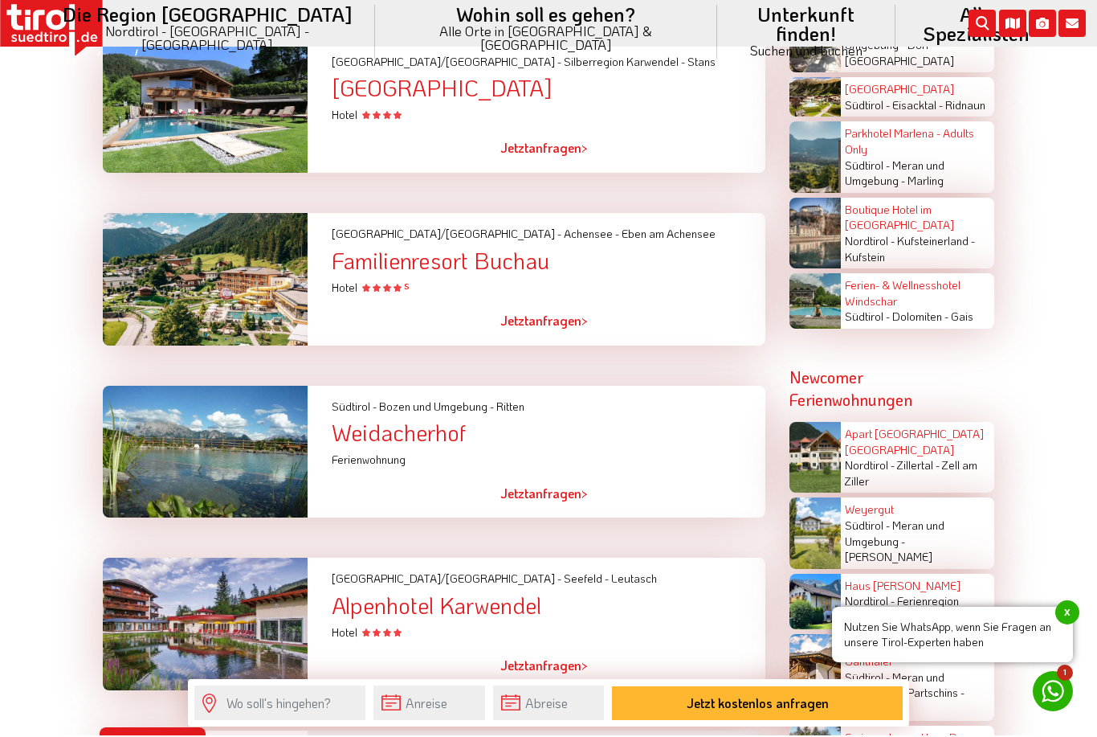
scroll to position [2486, 0]
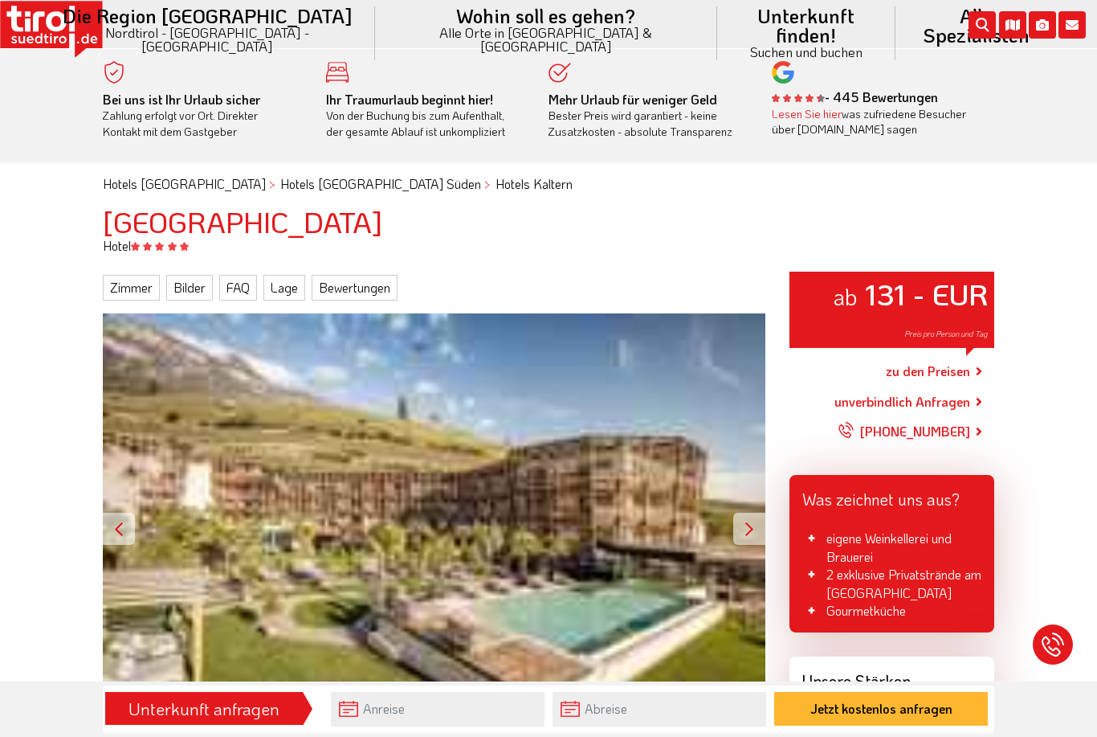
click at [749, 522] on div at bounding box center [749, 528] width 32 height 32
